Goal: Answer question/provide support: Share knowledge or assist other users

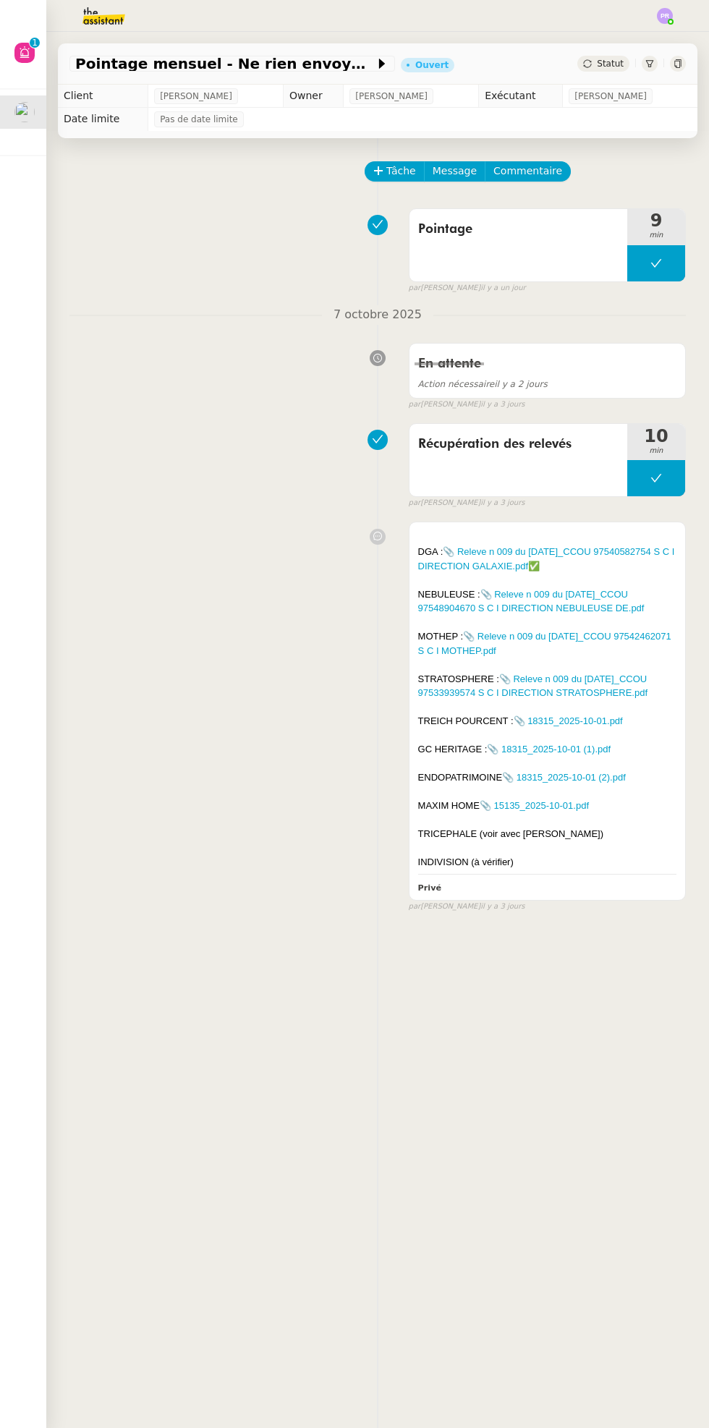
click at [92, 22] on img at bounding box center [92, 16] width 112 height 32
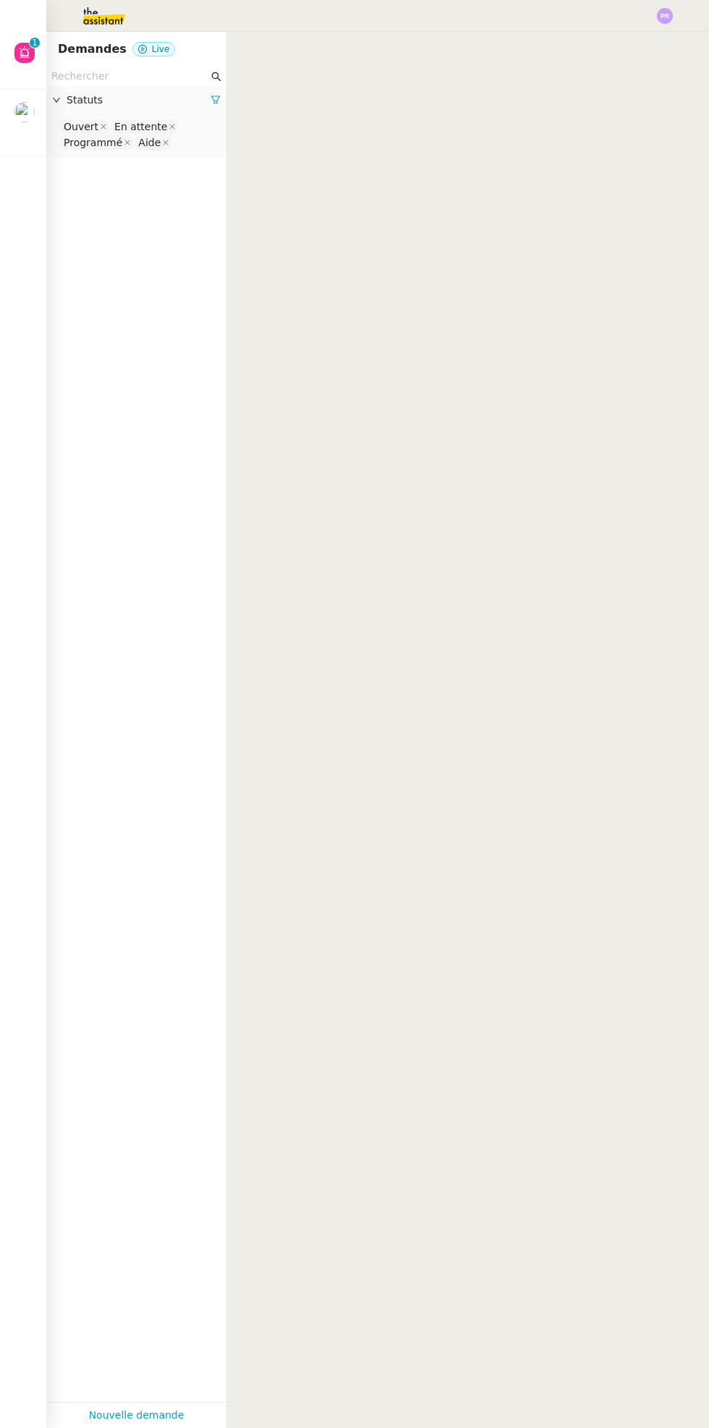
click at [80, 68] on input "text" at bounding box center [129, 76] width 157 height 17
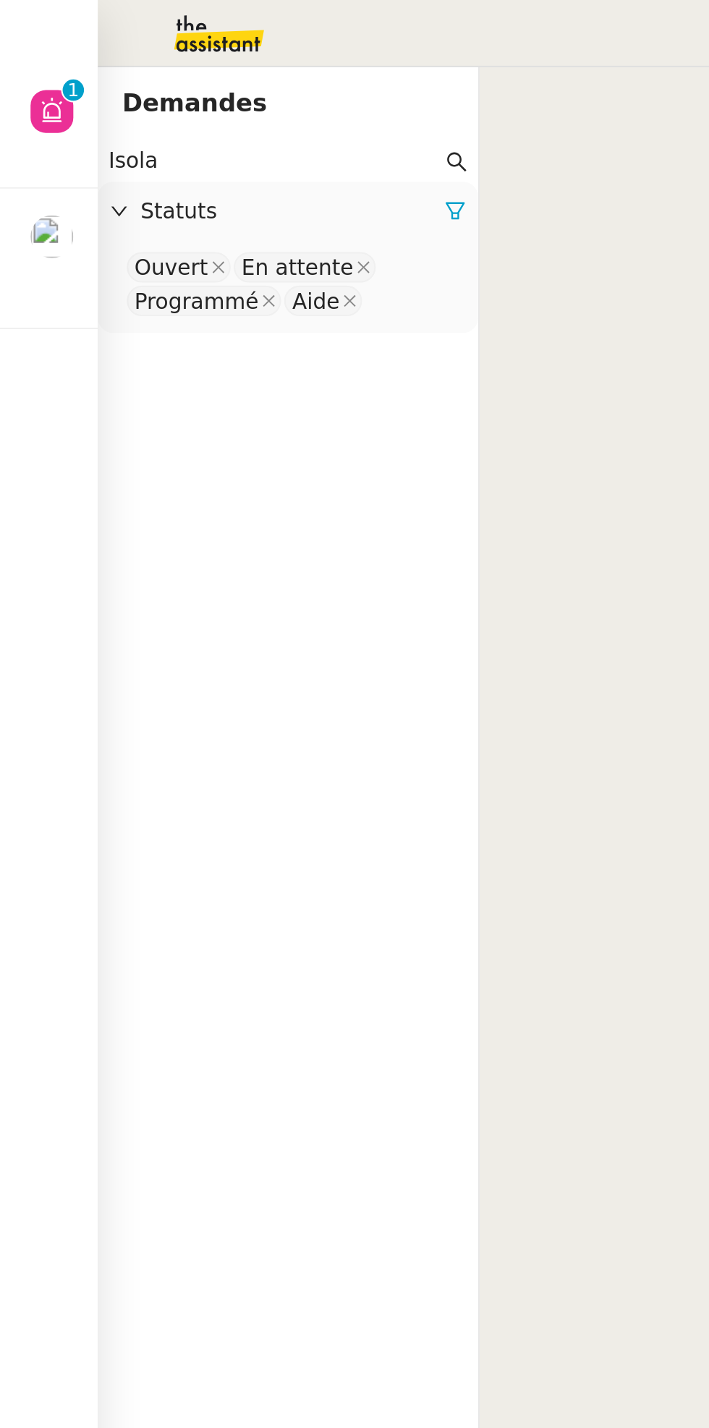
type input "Isola"
click at [216, 101] on icon at bounding box center [215, 100] width 9 height 8
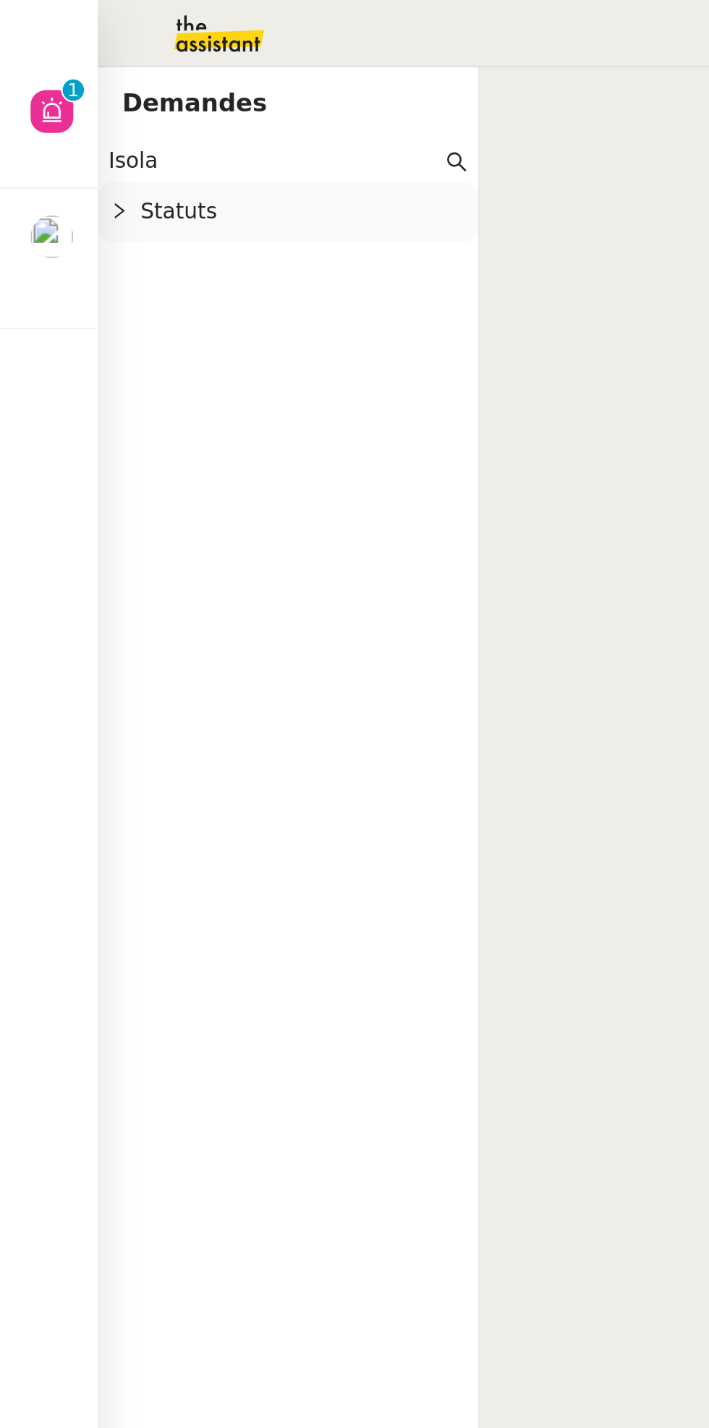
click at [146, 110] on div "Statuts" at bounding box center [136, 100] width 180 height 28
click at [149, 130] on nz-select-top-control "Please select" at bounding box center [136, 127] width 157 height 18
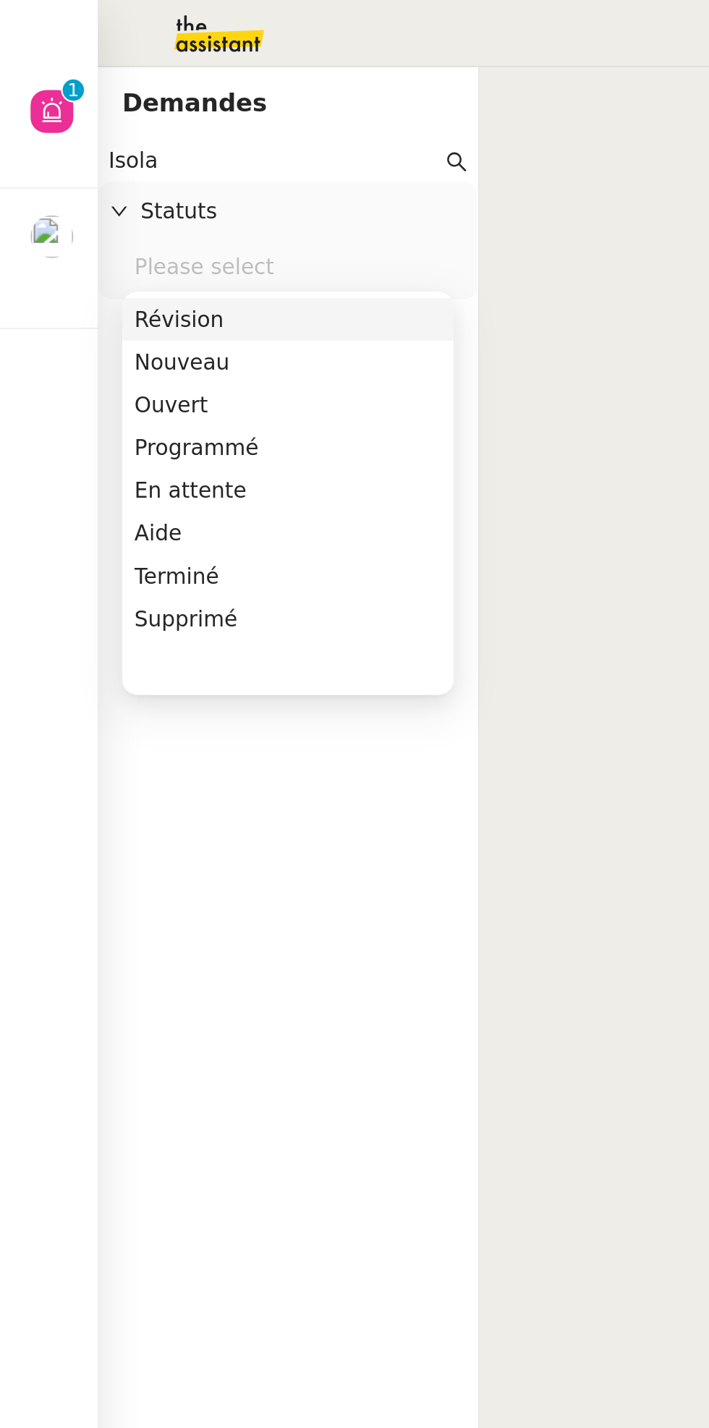
click at [107, 273] on div "Terminé" at bounding box center [136, 272] width 145 height 13
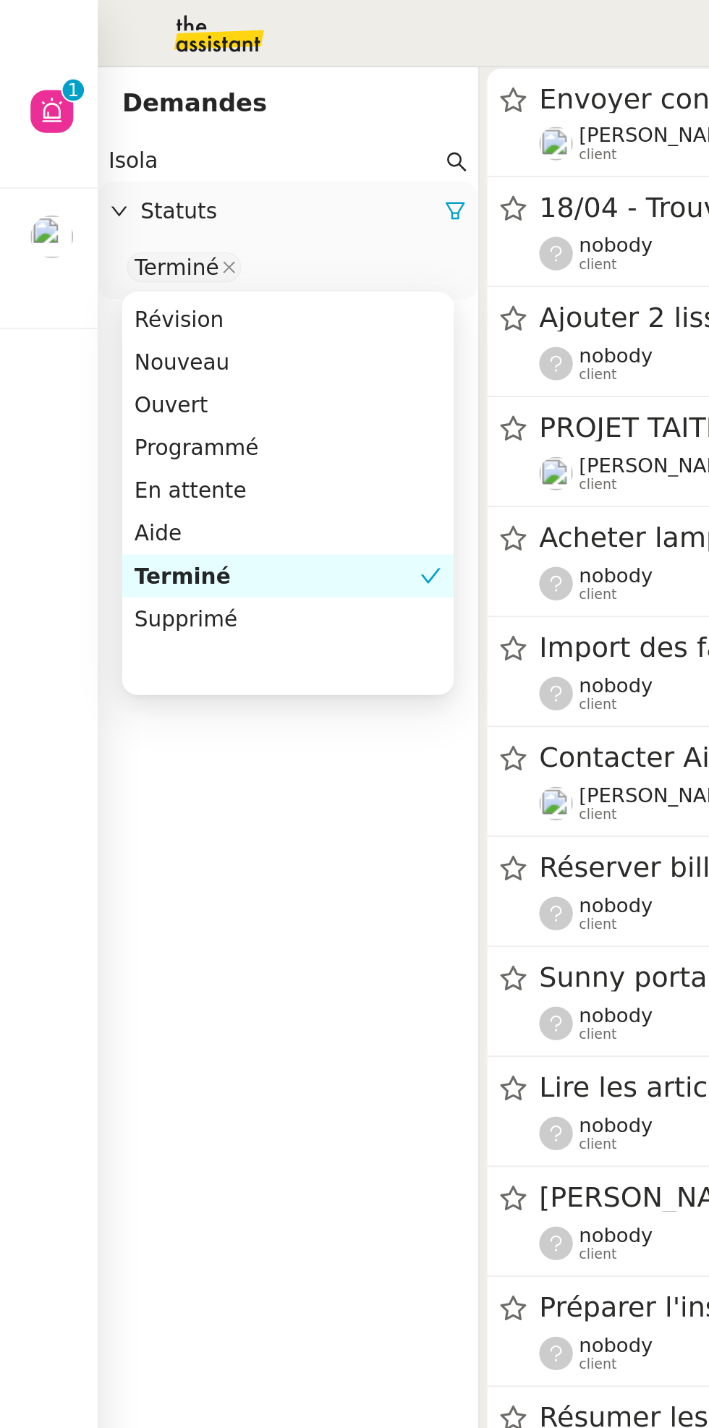
click at [174, 364] on app-tickets-filter "Isola Statuts Terminé" at bounding box center [136, 734] width 180 height 1335
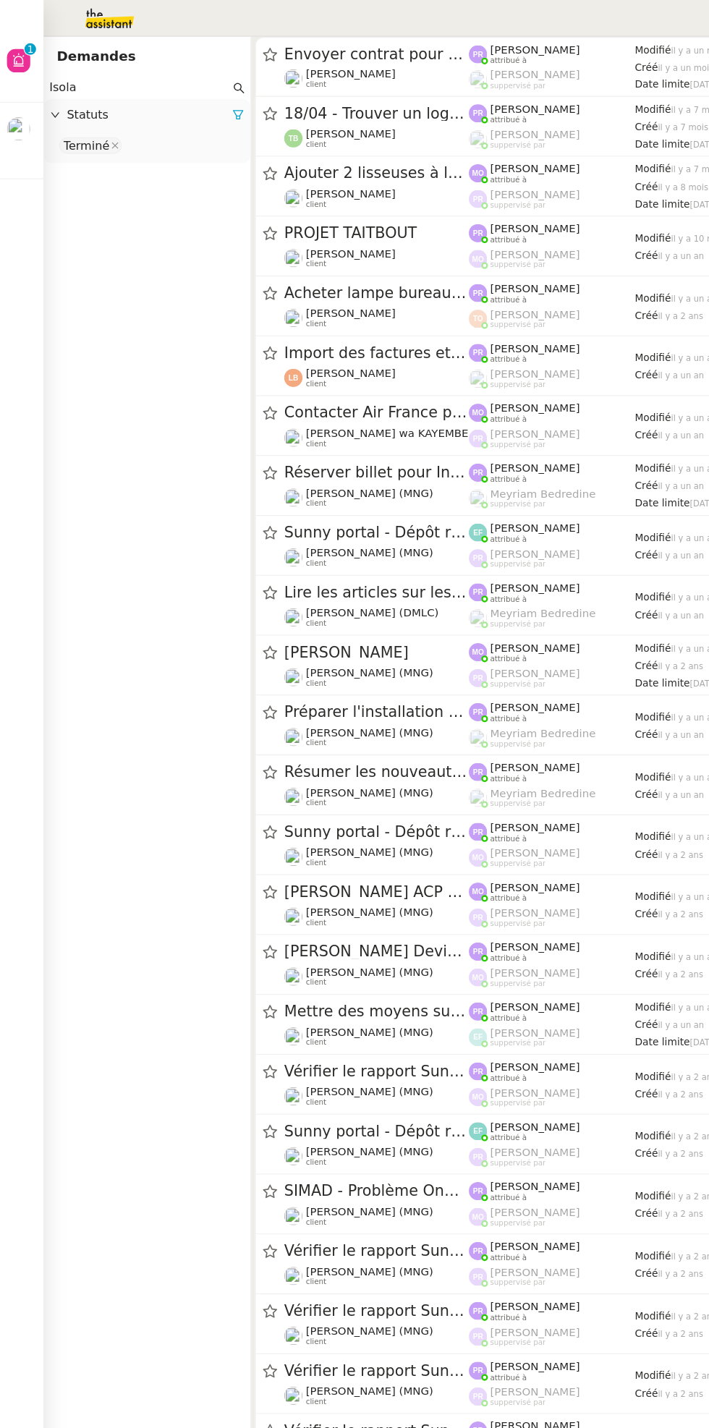
click at [362, 65] on div "[PERSON_NAME] client" at bounding box center [335, 68] width 161 height 19
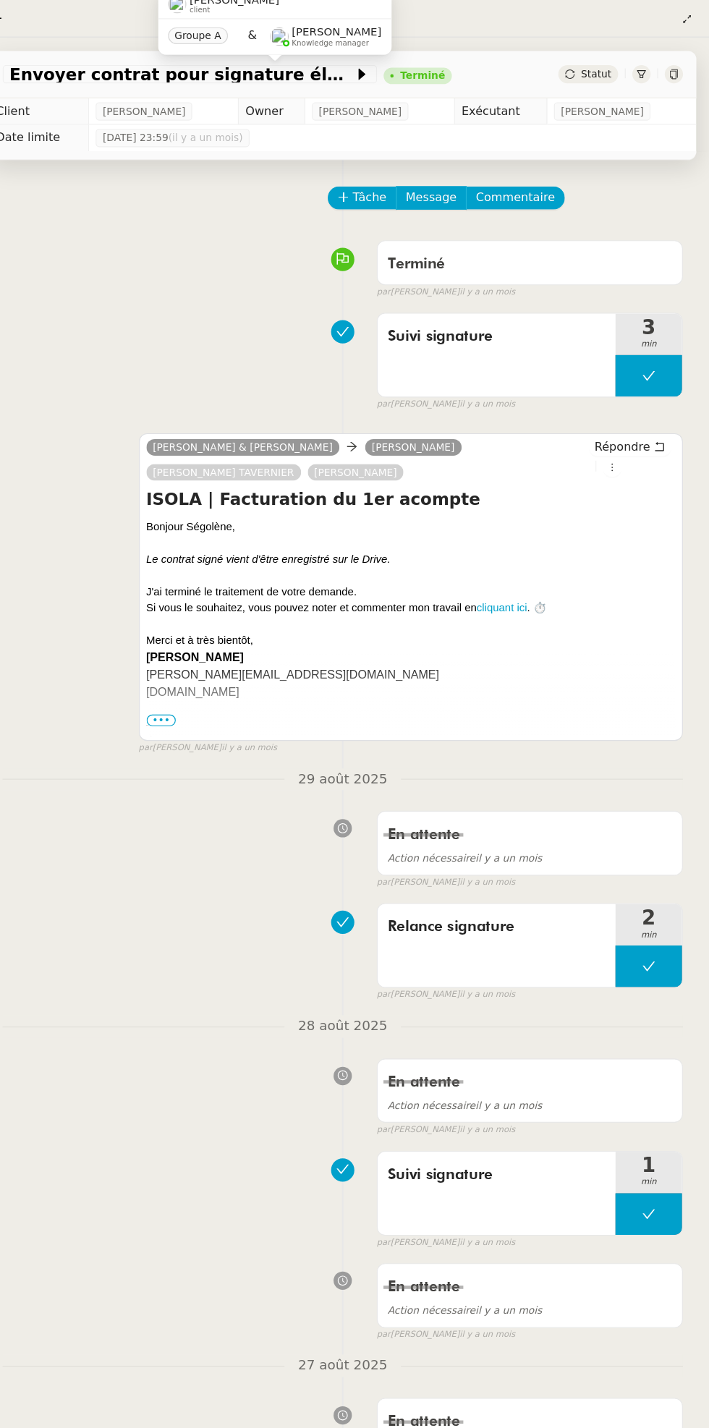
click at [619, 67] on span "Statut" at bounding box center [610, 64] width 27 height 10
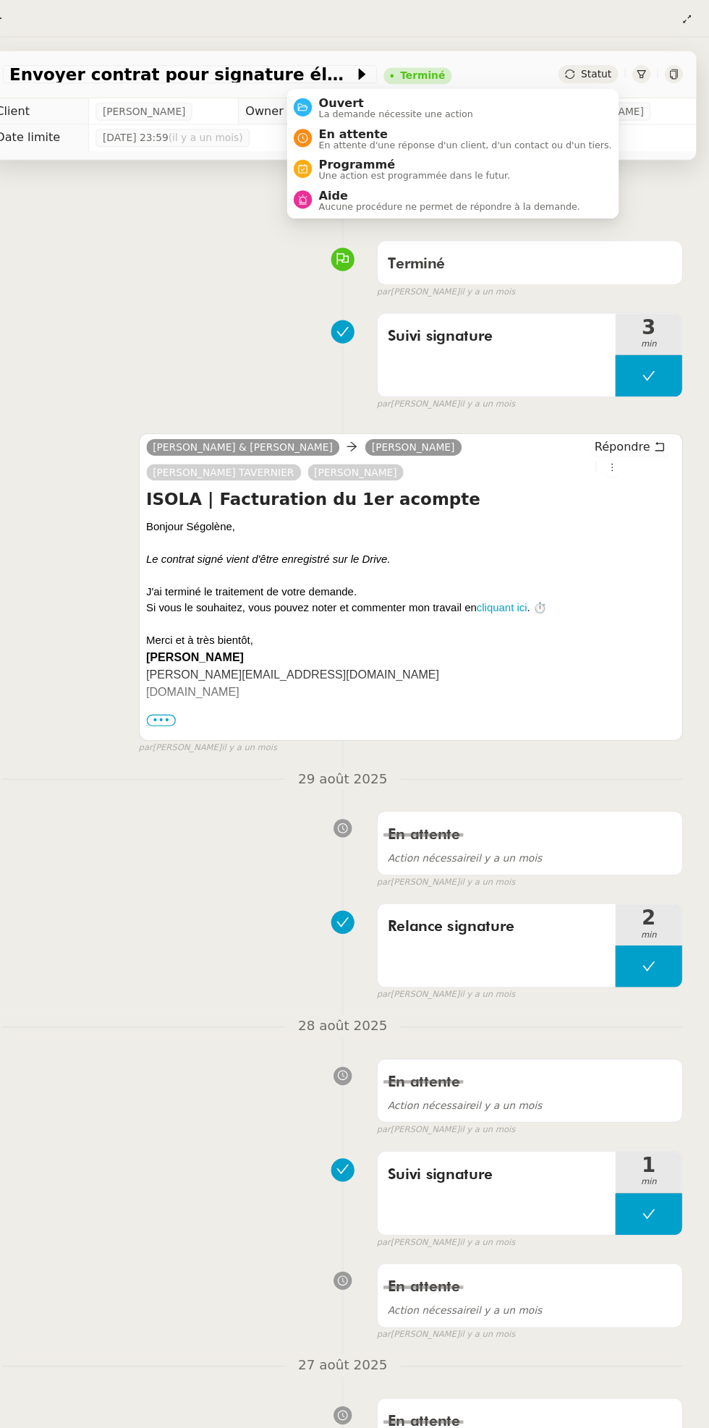
click at [503, 172] on span "Aide" at bounding box center [482, 170] width 227 height 12
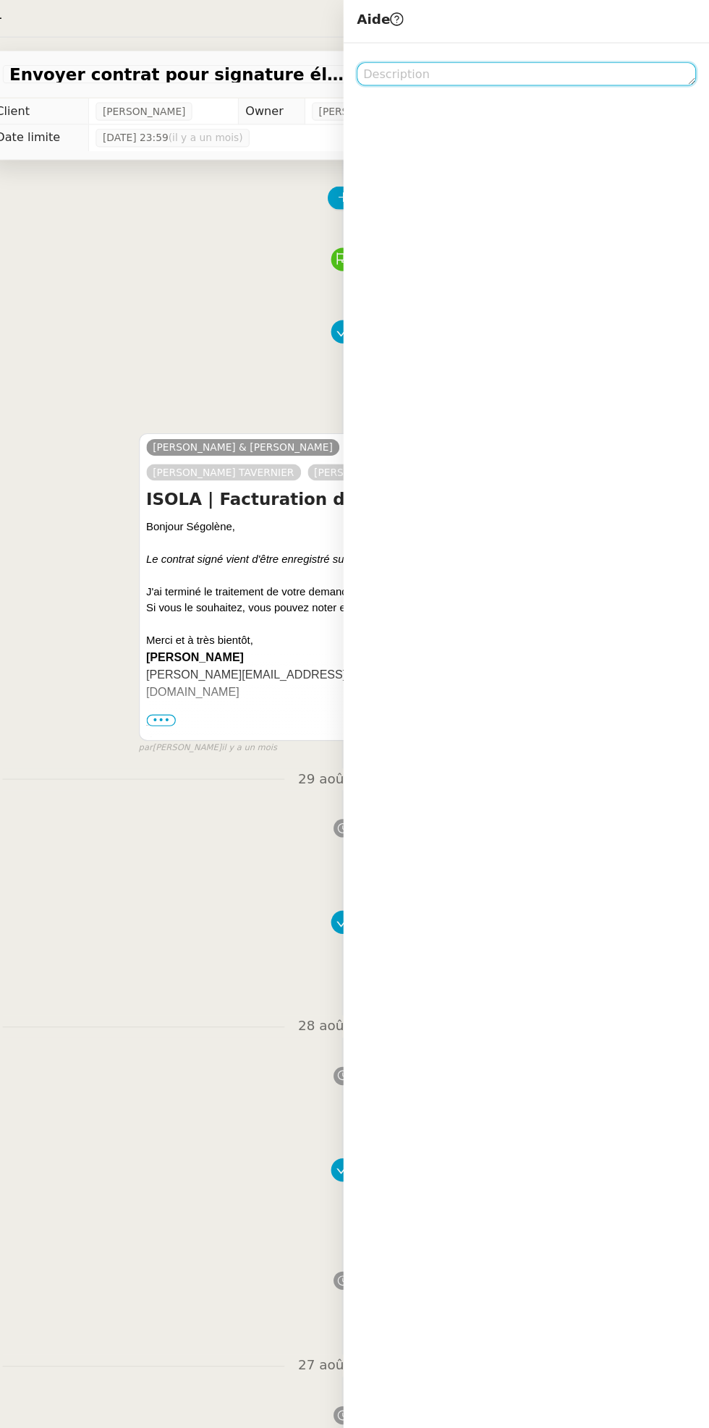
click at [508, 67] on textarea at bounding box center [549, 64] width 295 height 20
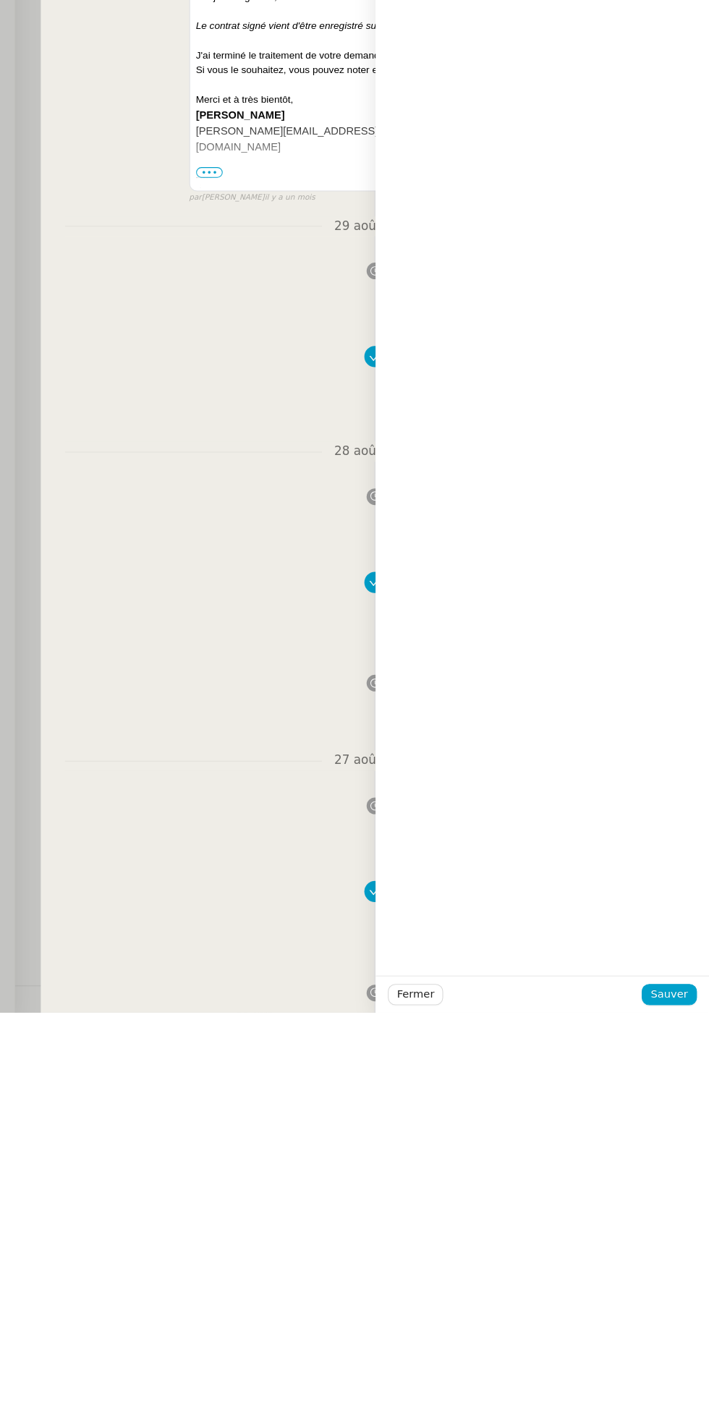
type textarea "Pour marie merci"
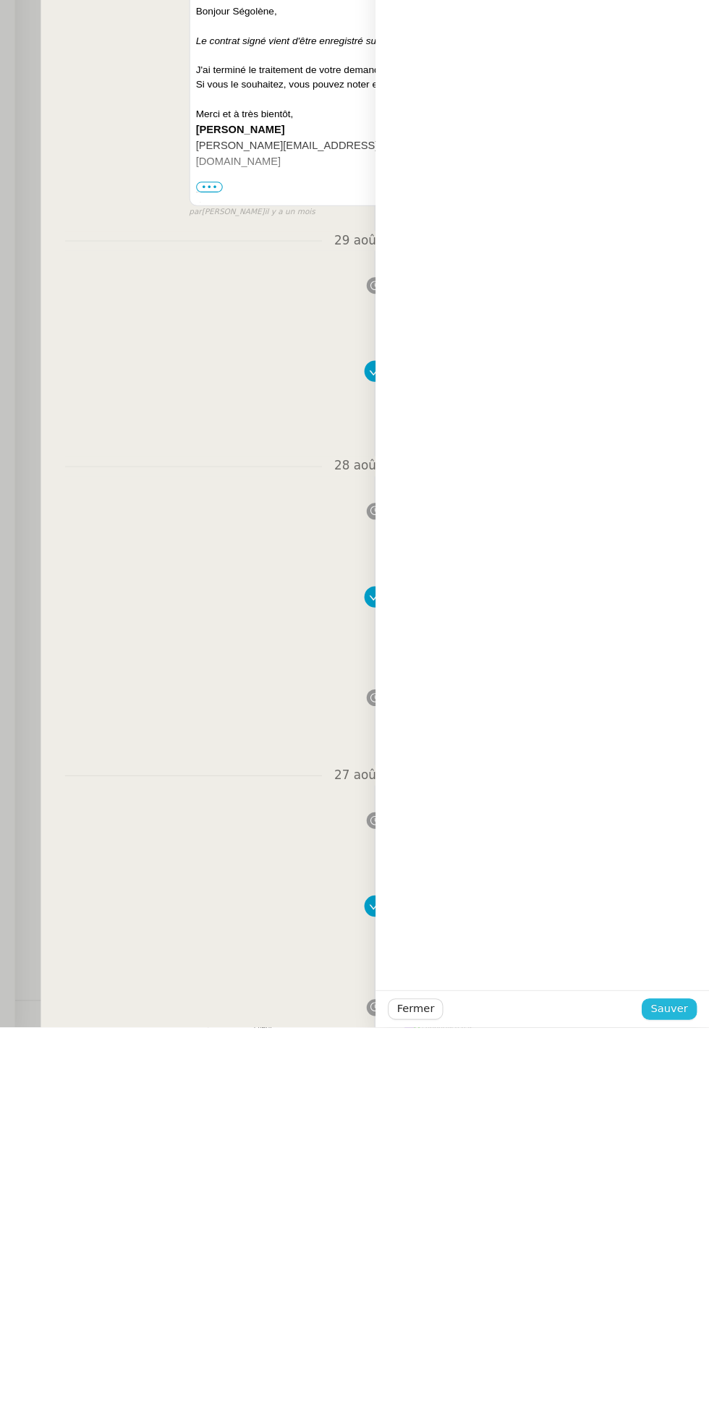
click at [666, 1402] on span "Sauver" at bounding box center [670, 1410] width 35 height 17
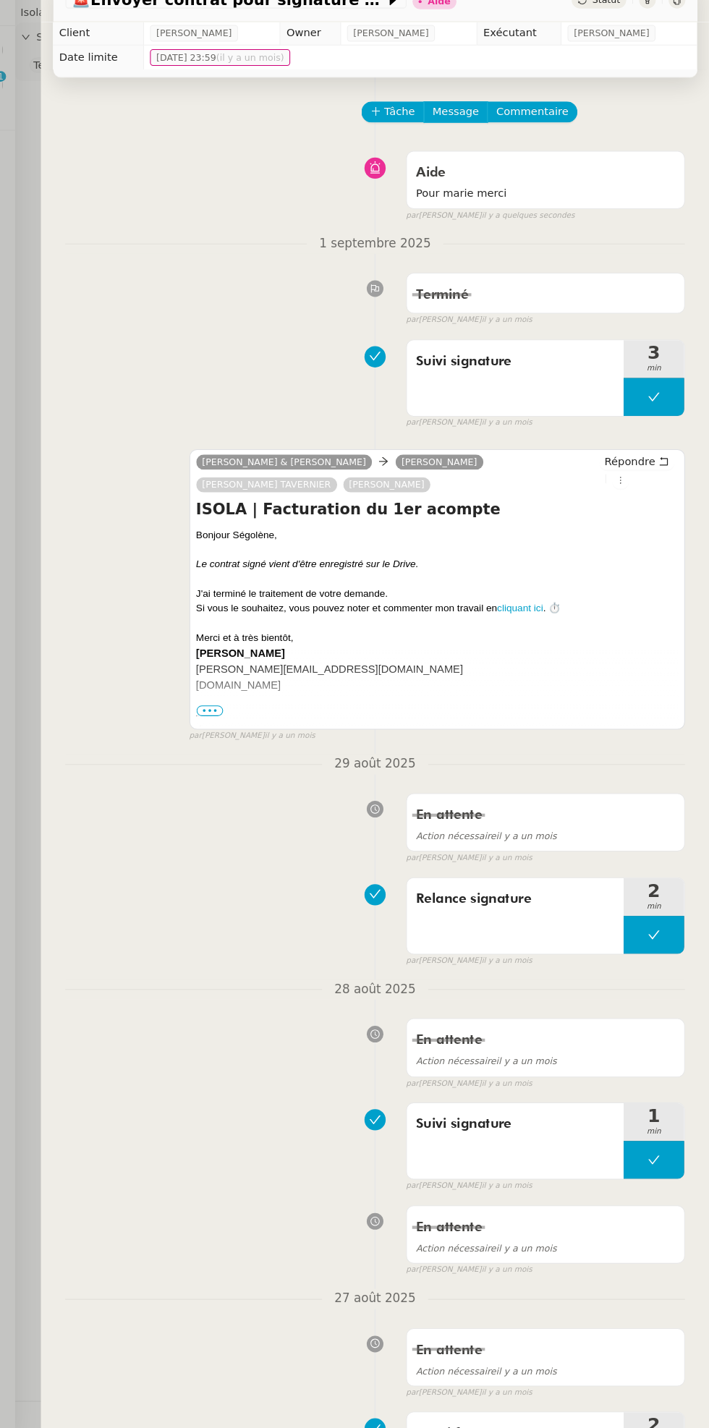
click at [51, 235] on div at bounding box center [354, 714] width 709 height 1428
